Goal: Task Accomplishment & Management: Use online tool/utility

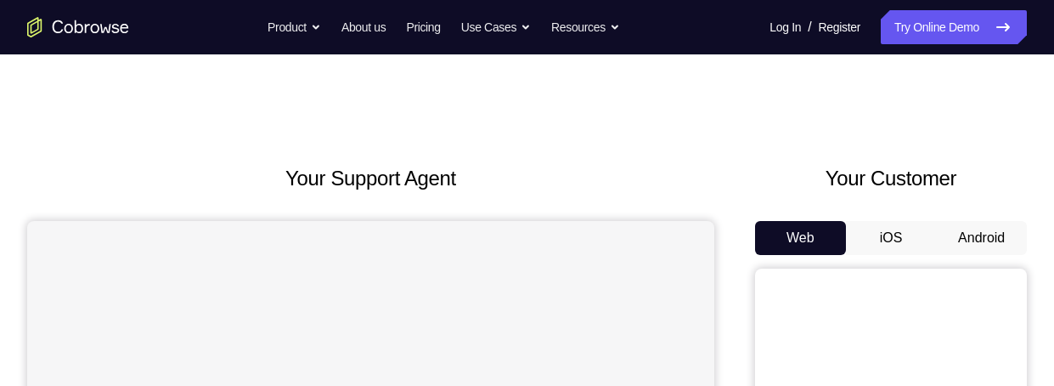
click at [998, 221] on button "Android" at bounding box center [981, 238] width 91 height 34
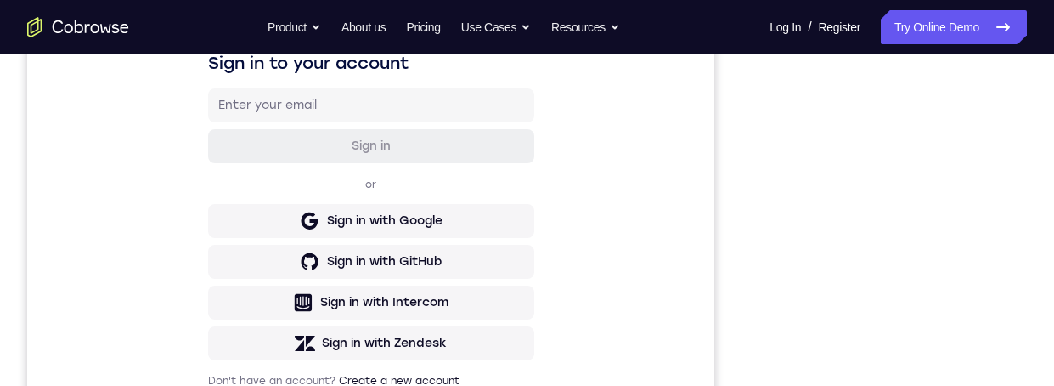
scroll to position [256, 0]
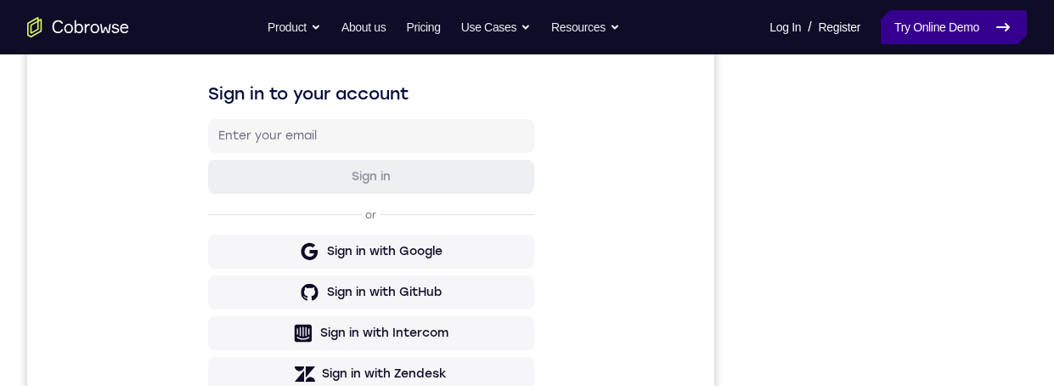
click at [970, 24] on link "Try Online Demo" at bounding box center [954, 27] width 146 height 34
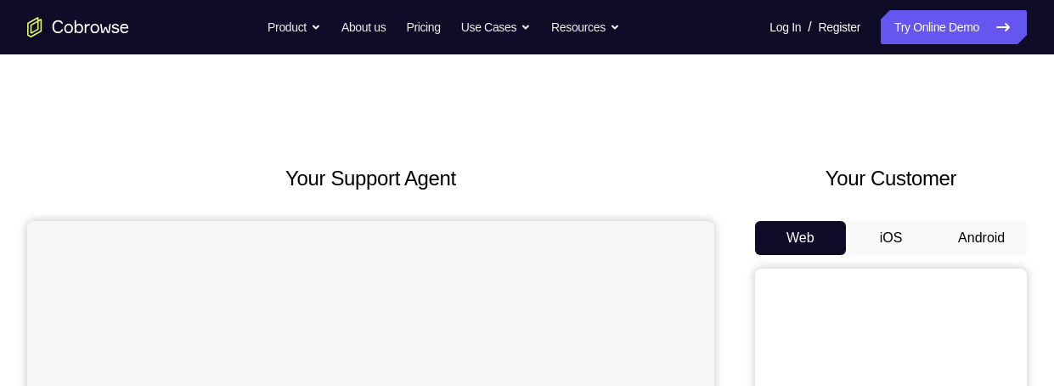
click at [970, 235] on button "Android" at bounding box center [981, 238] width 91 height 34
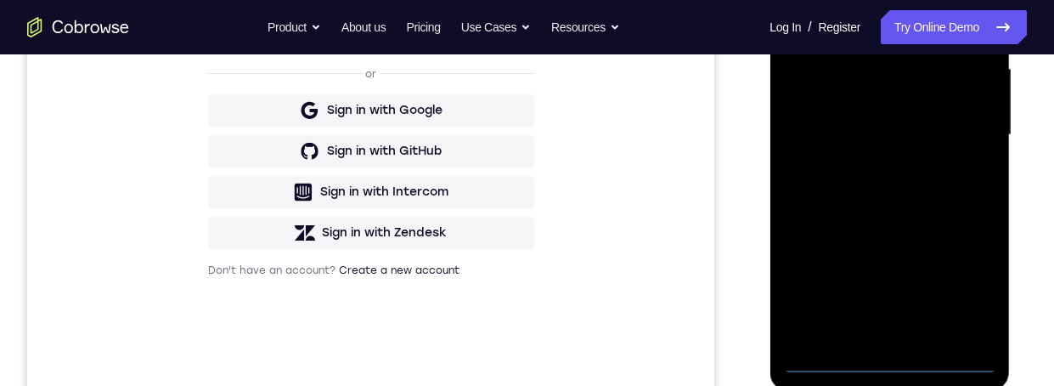
scroll to position [419, 0]
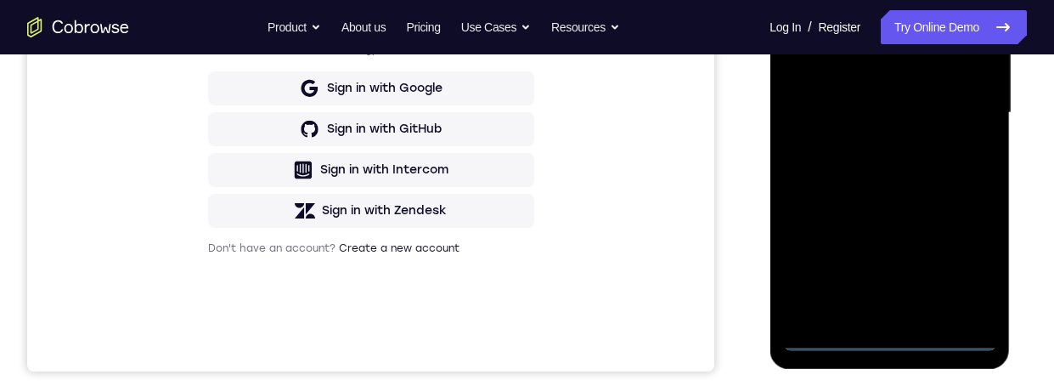
click at [899, 330] on div at bounding box center [890, 113] width 214 height 476
click at [892, 336] on div at bounding box center [890, 113] width 214 height 476
click at [892, 331] on div at bounding box center [890, 113] width 214 height 476
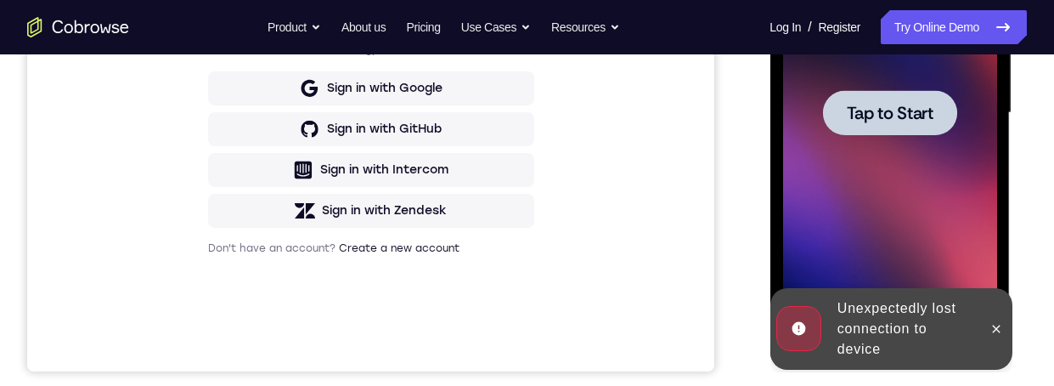
click at [913, 105] on span "Tap to Start" at bounding box center [889, 113] width 87 height 17
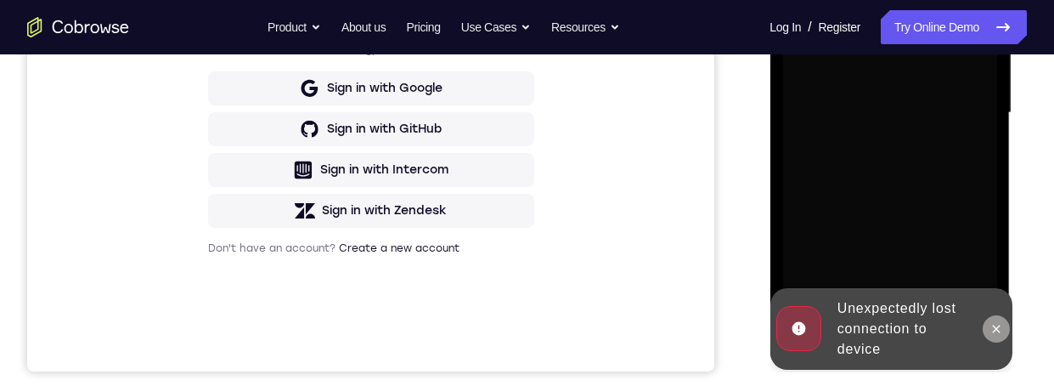
click at [998, 325] on icon at bounding box center [996, 329] width 8 height 8
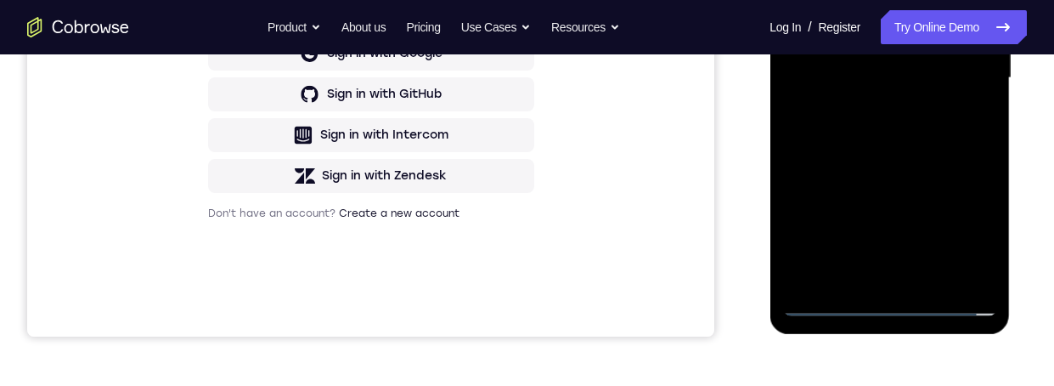
scroll to position [458, 0]
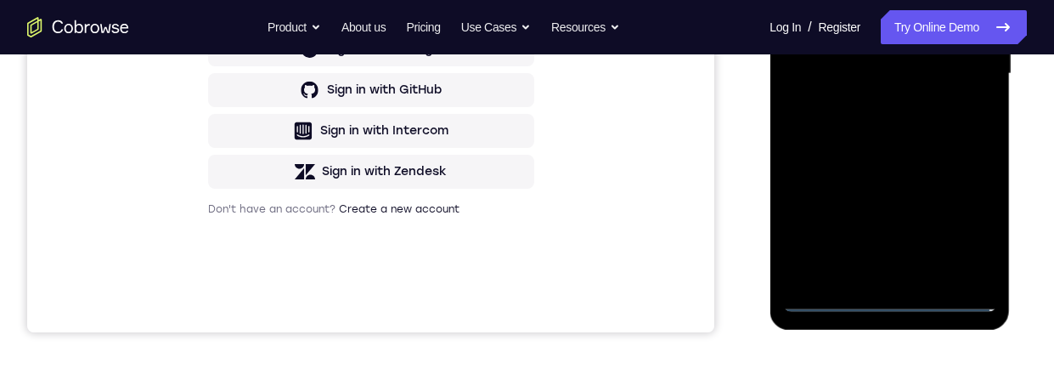
click at [894, 292] on div at bounding box center [890, 74] width 214 height 476
click at [897, 297] on div at bounding box center [890, 74] width 214 height 476
click at [898, 293] on div at bounding box center [890, 74] width 214 height 476
click at [896, 291] on div at bounding box center [890, 74] width 214 height 476
click at [966, 222] on div at bounding box center [890, 74] width 214 height 476
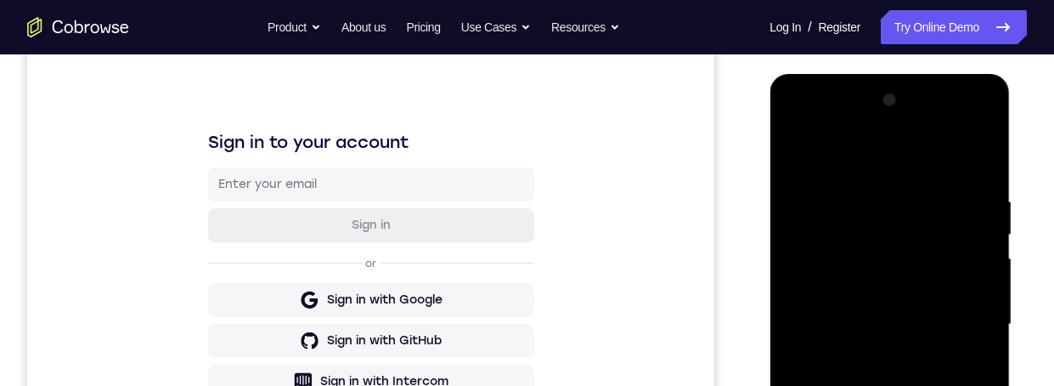
scroll to position [205, 0]
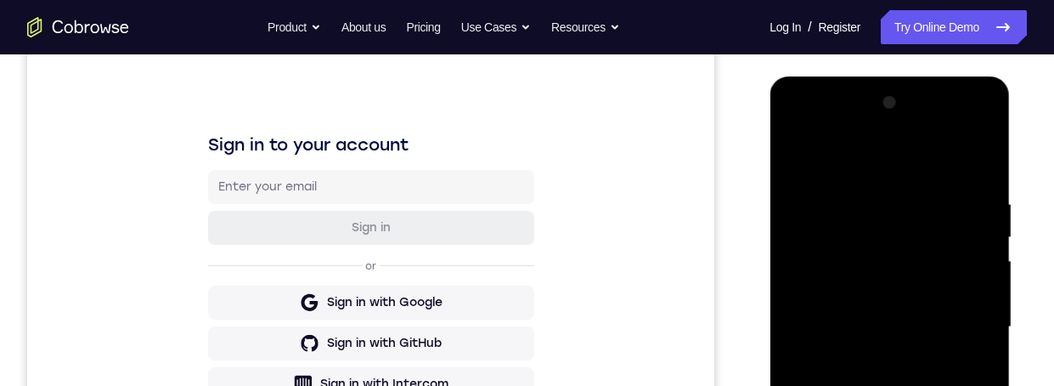
click at [946, 158] on div at bounding box center [890, 327] width 214 height 476
click at [968, 319] on div at bounding box center [890, 327] width 214 height 476
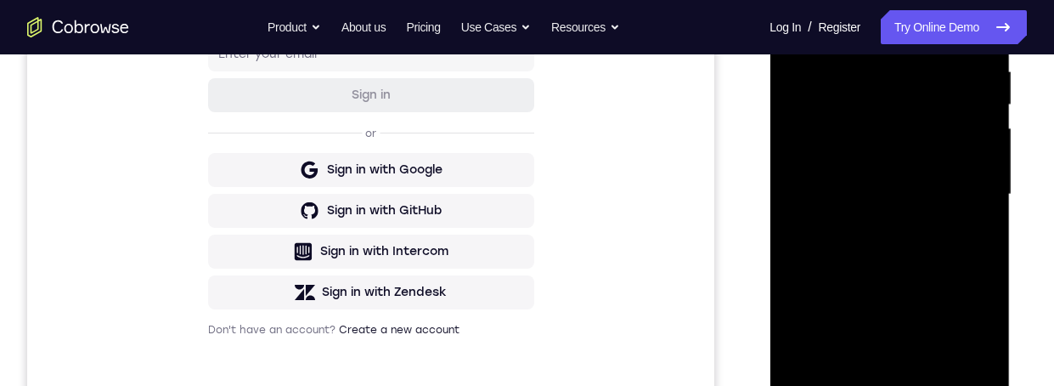
scroll to position [348, 0]
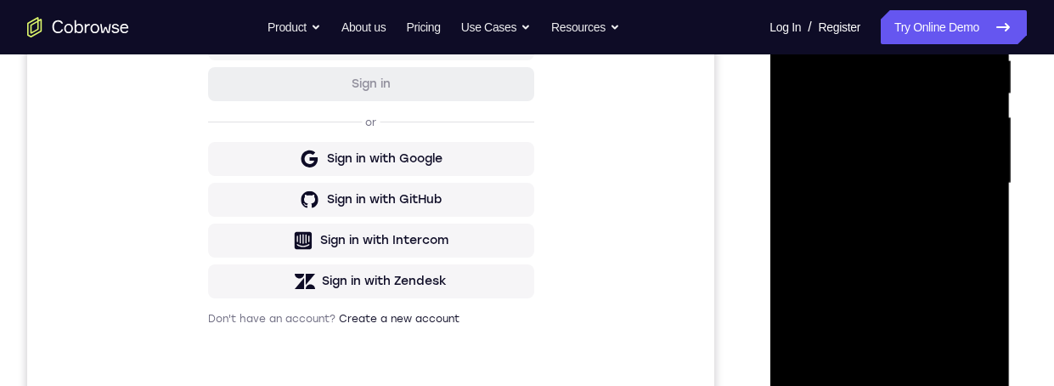
click at [875, 212] on div at bounding box center [890, 184] width 214 height 476
click at [871, 212] on div at bounding box center [890, 184] width 214 height 476
click at [899, 148] on div at bounding box center [890, 184] width 214 height 476
click at [923, 108] on div at bounding box center [890, 184] width 214 height 476
click at [909, 114] on div at bounding box center [890, 184] width 214 height 476
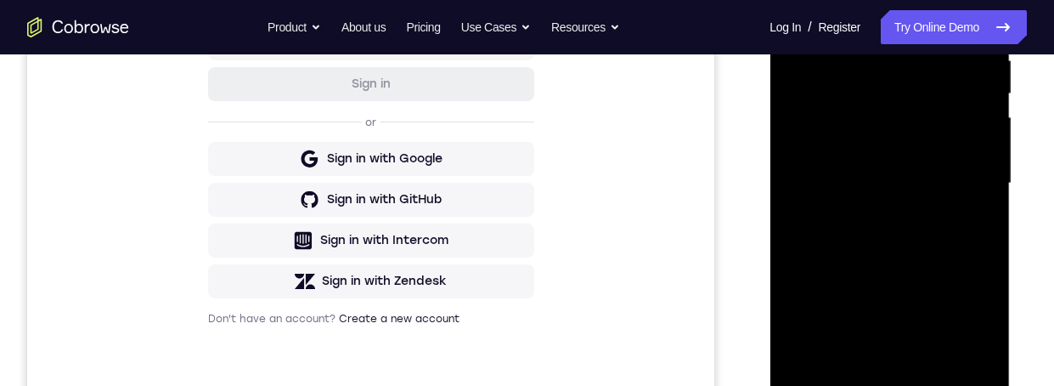
click at [906, 105] on div at bounding box center [890, 184] width 214 height 476
click at [879, 116] on div at bounding box center [890, 184] width 214 height 476
click at [824, 114] on div at bounding box center [890, 184] width 214 height 476
click at [914, 155] on div at bounding box center [890, 184] width 214 height 476
click at [890, 155] on div at bounding box center [890, 184] width 214 height 476
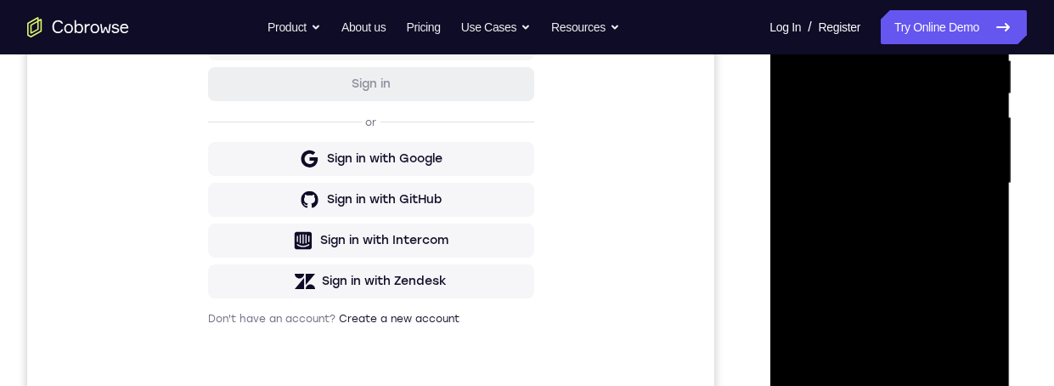
click at [899, 145] on div at bounding box center [890, 184] width 214 height 476
click at [913, 143] on div at bounding box center [890, 184] width 214 height 476
click at [916, 142] on div at bounding box center [890, 184] width 214 height 476
click at [912, 145] on div at bounding box center [890, 184] width 214 height 476
click at [914, 142] on div at bounding box center [890, 184] width 214 height 476
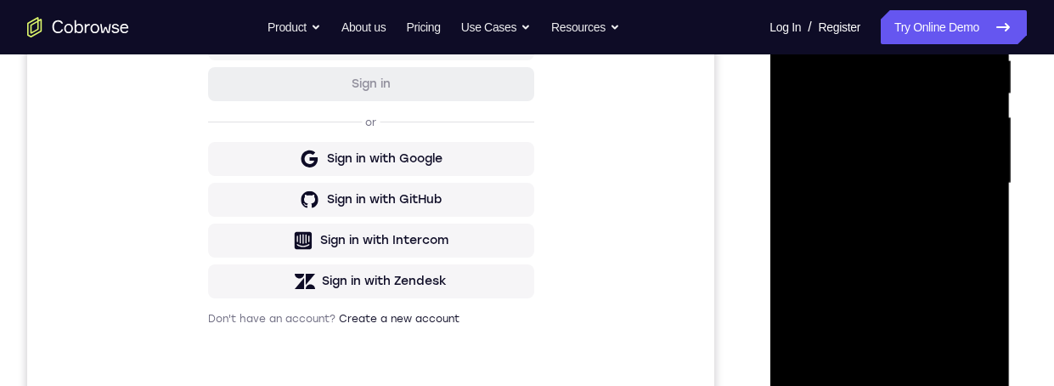
click at [915, 144] on div at bounding box center [890, 184] width 214 height 476
click at [919, 144] on div at bounding box center [890, 184] width 214 height 476
click at [910, 148] on div at bounding box center [890, 184] width 214 height 476
click at [916, 143] on div at bounding box center [890, 184] width 214 height 476
click at [922, 138] on div at bounding box center [890, 184] width 214 height 476
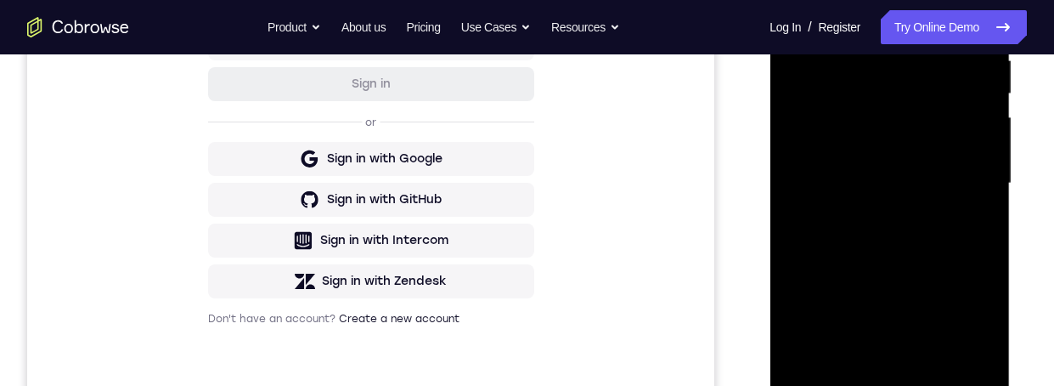
click at [918, 141] on div at bounding box center [890, 184] width 214 height 476
click at [911, 144] on div at bounding box center [890, 184] width 214 height 476
click at [917, 141] on div at bounding box center [890, 184] width 214 height 476
click at [914, 140] on div at bounding box center [890, 184] width 214 height 476
click at [876, 157] on div at bounding box center [890, 184] width 214 height 476
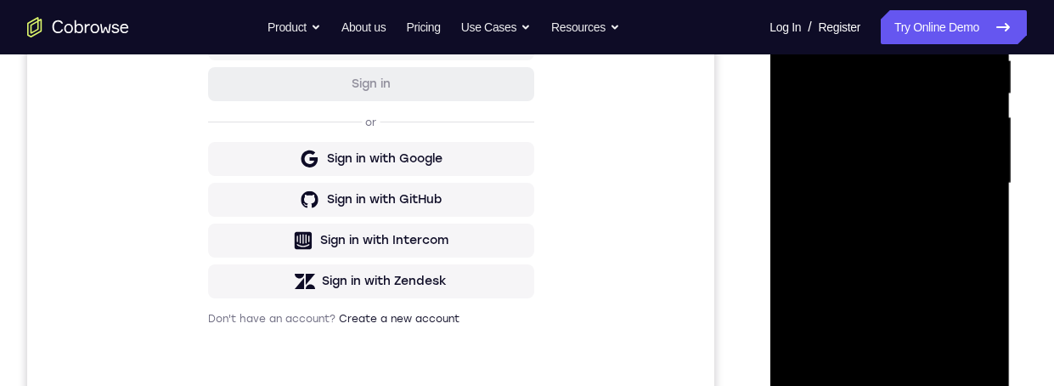
click at [929, 182] on div at bounding box center [890, 184] width 214 height 476
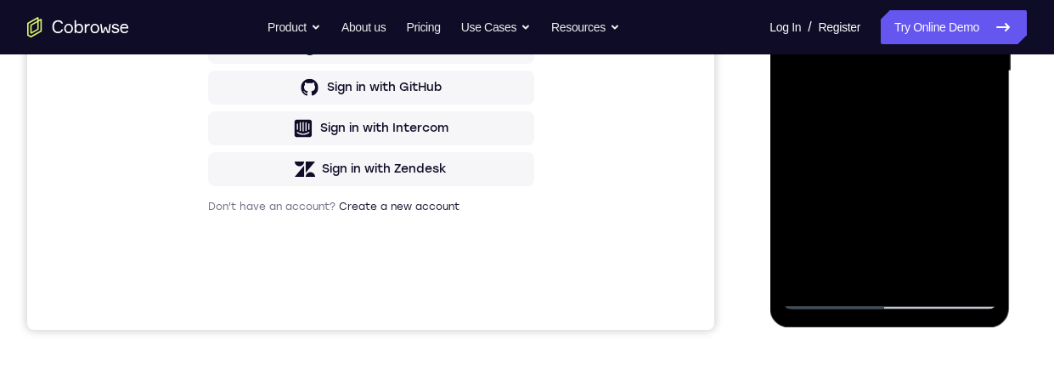
scroll to position [353, 0]
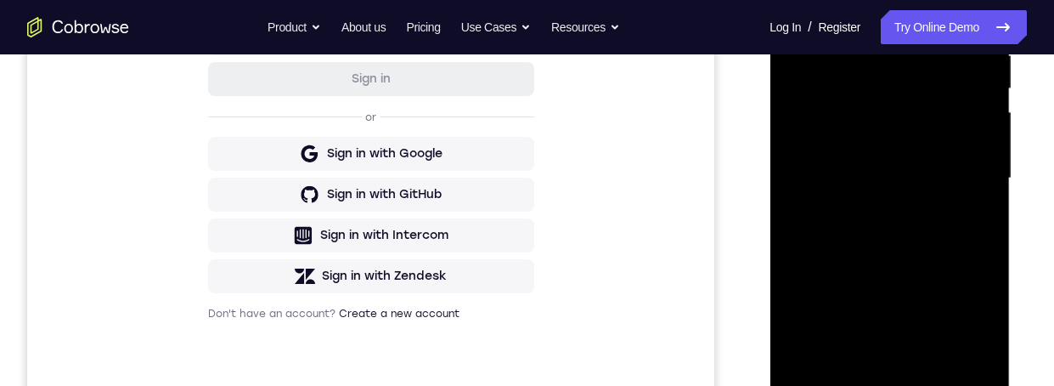
click at [943, 172] on div at bounding box center [890, 179] width 214 height 476
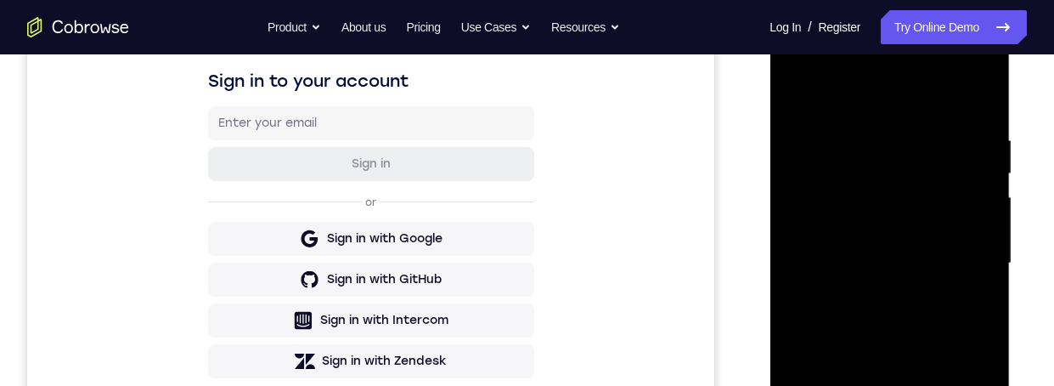
click at [902, 319] on div at bounding box center [890, 263] width 214 height 476
click at [916, 314] on div at bounding box center [890, 263] width 214 height 476
click at [947, 325] on div at bounding box center [890, 263] width 214 height 476
click at [948, 331] on div at bounding box center [890, 263] width 214 height 476
click at [958, 319] on div at bounding box center [890, 263] width 214 height 476
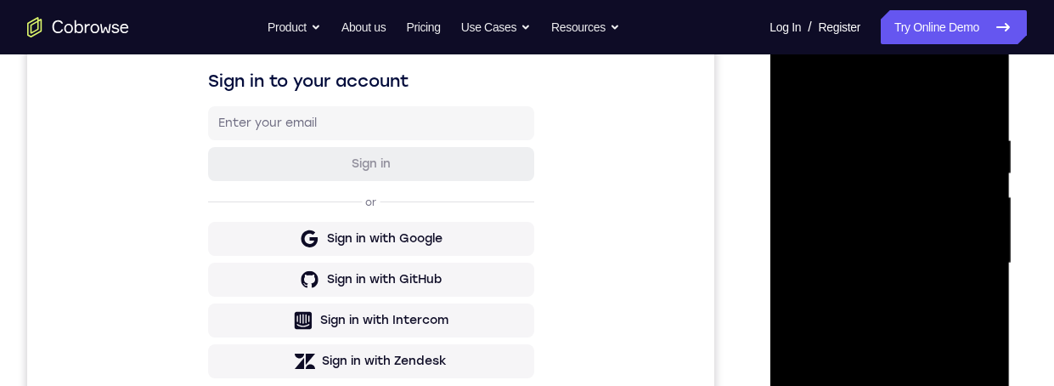
click at [948, 332] on div at bounding box center [890, 263] width 214 height 476
click at [896, 331] on div at bounding box center [890, 263] width 214 height 476
click at [896, 330] on div at bounding box center [890, 263] width 214 height 476
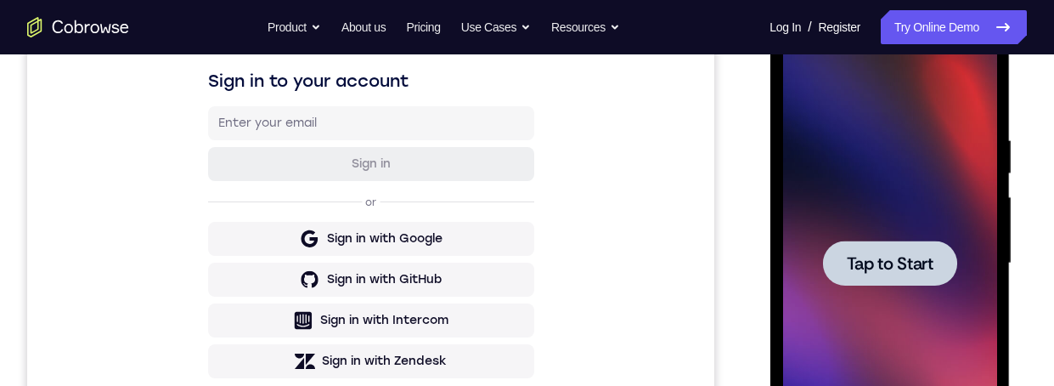
click at [923, 264] on span "Tap to Start" at bounding box center [889, 263] width 87 height 17
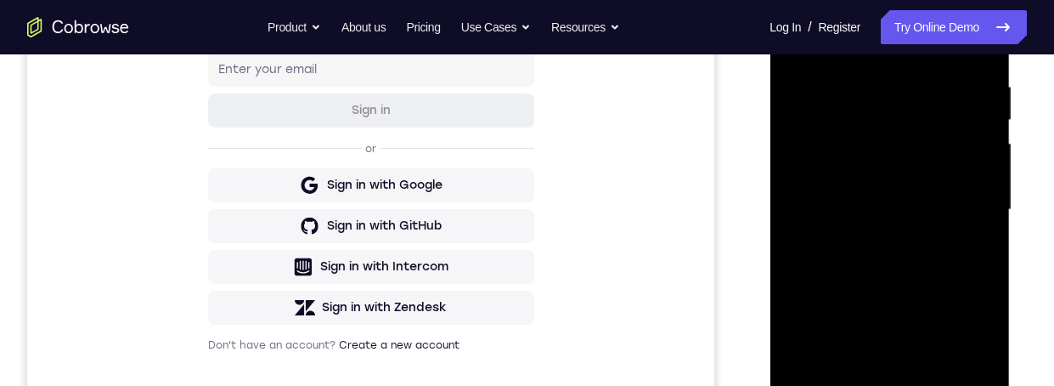
scroll to position [406, 0]
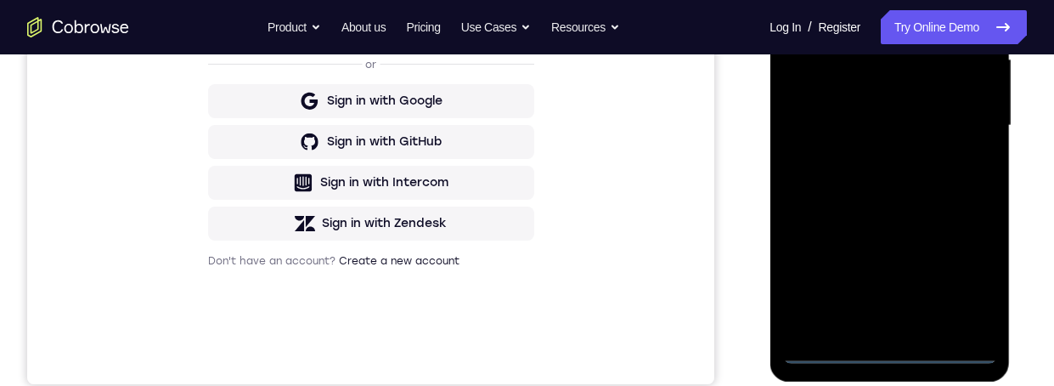
click at [891, 356] on div at bounding box center [890, 126] width 214 height 476
click at [965, 277] on div at bounding box center [890, 126] width 214 height 476
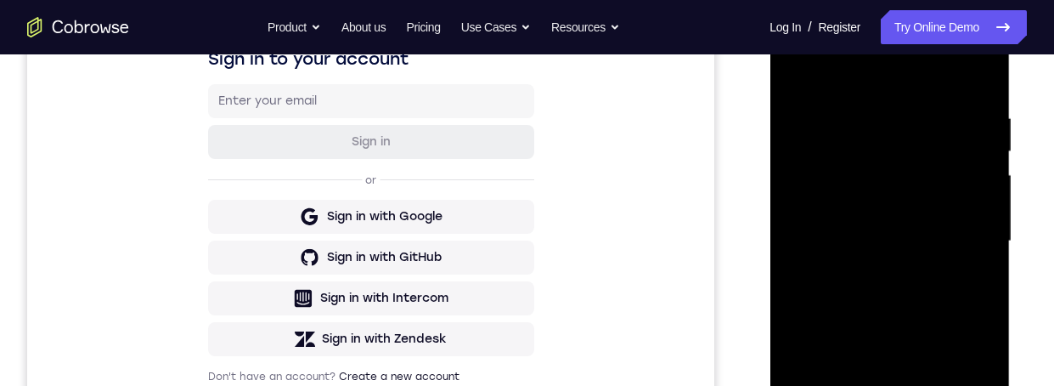
scroll to position [279, 0]
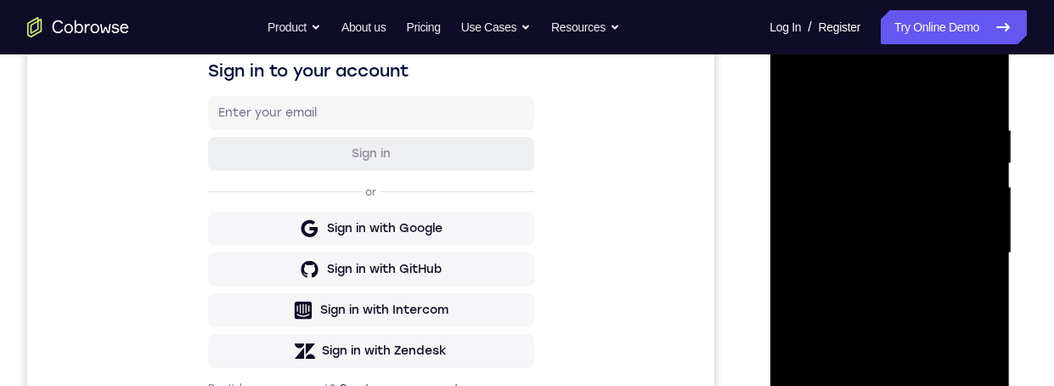
click at [923, 89] on div at bounding box center [890, 253] width 214 height 476
click at [965, 247] on div at bounding box center [890, 253] width 214 height 476
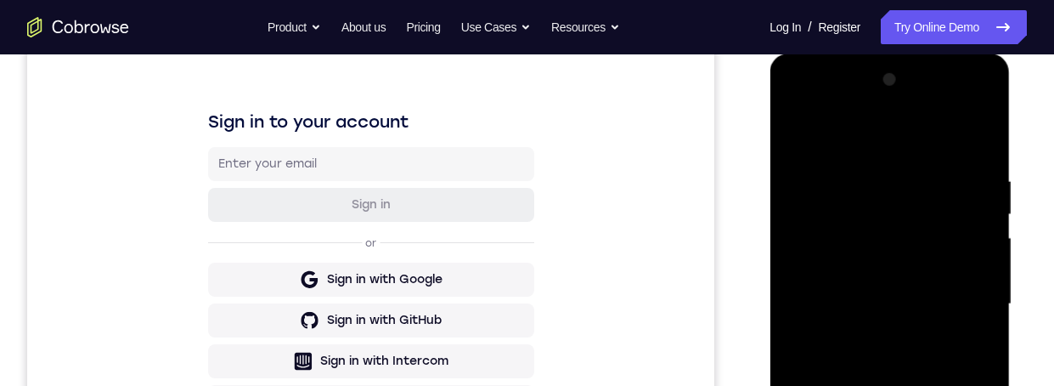
click at [874, 336] on div at bounding box center [890, 304] width 214 height 476
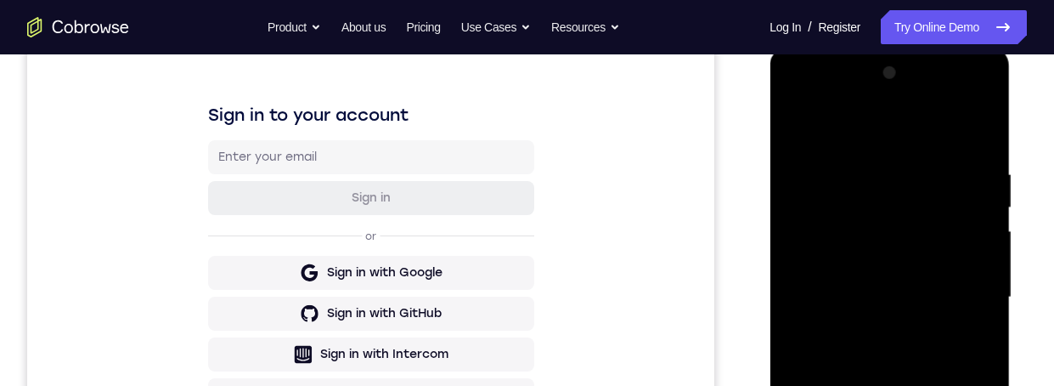
click at [909, 279] on div at bounding box center [890, 297] width 214 height 476
click at [911, 260] on div at bounding box center [890, 297] width 214 height 476
click at [922, 296] on div at bounding box center [890, 297] width 214 height 476
click at [919, 354] on div at bounding box center [890, 297] width 214 height 476
click at [933, 347] on div at bounding box center [890, 297] width 214 height 476
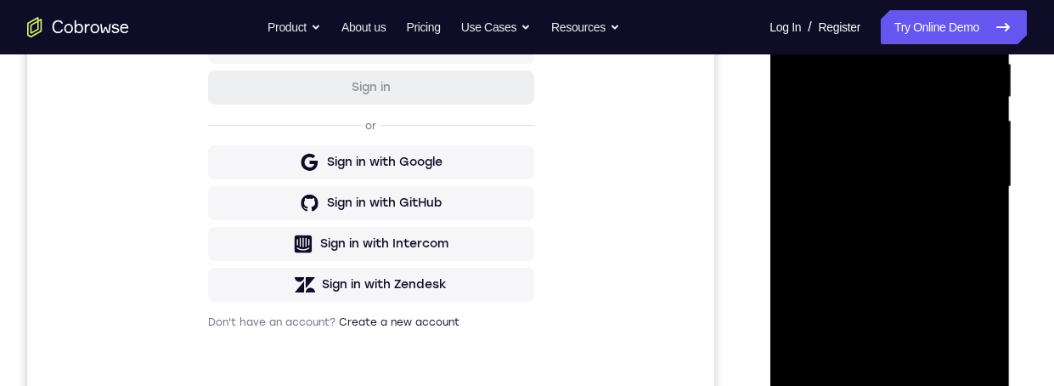
scroll to position [306, 0]
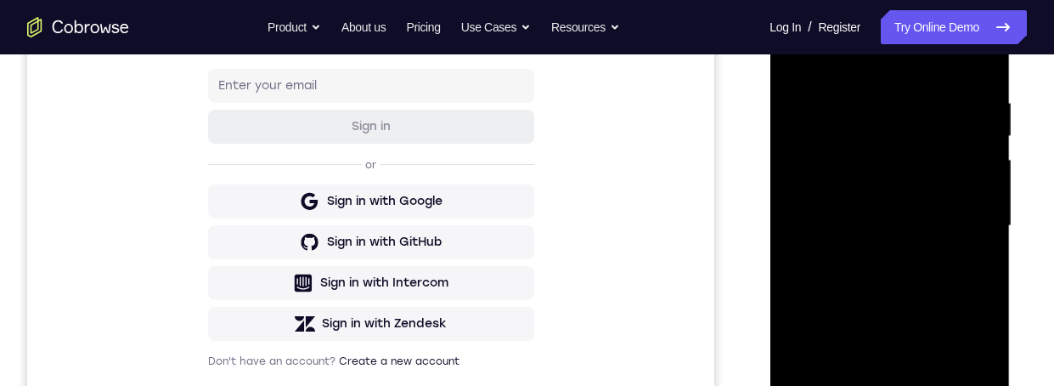
click at [976, 79] on div at bounding box center [890, 226] width 214 height 476
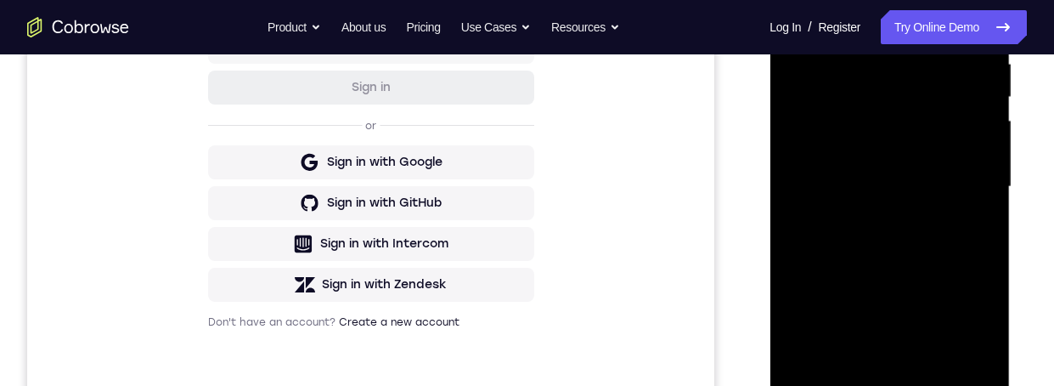
scroll to position [367, 0]
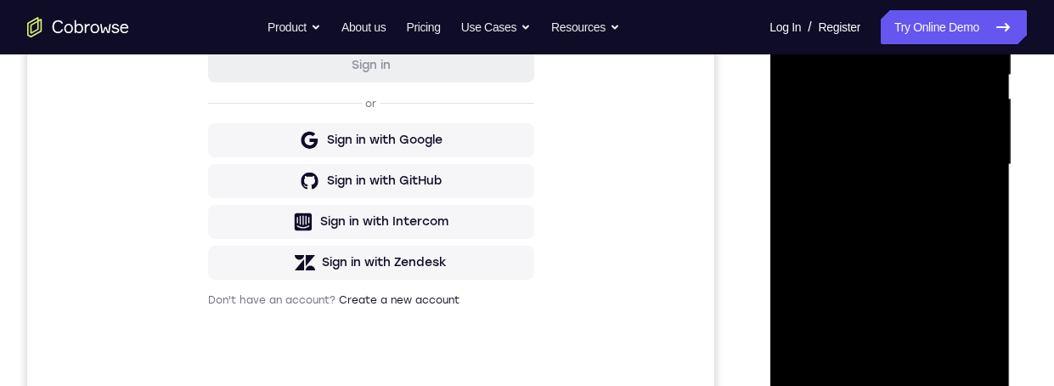
click at [935, 363] on div at bounding box center [890, 165] width 214 height 476
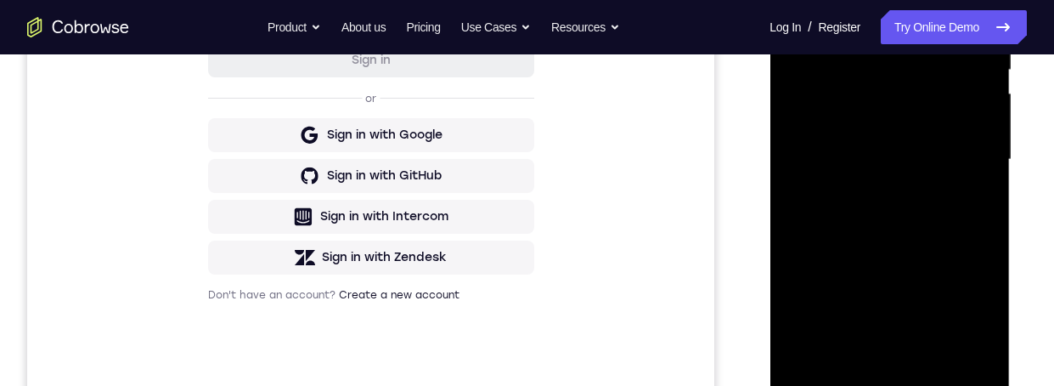
click at [923, 237] on div at bounding box center [890, 160] width 214 height 476
click at [965, 115] on div at bounding box center [890, 160] width 214 height 476
click at [871, 356] on div at bounding box center [890, 160] width 214 height 476
